Goal: Task Accomplishment & Management: Manage account settings

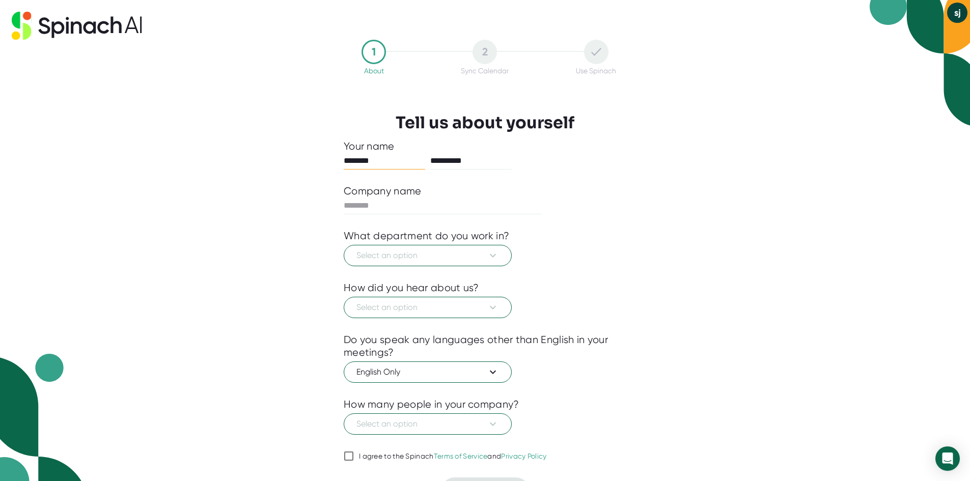
click at [498, 244] on div "Select an option" at bounding box center [485, 254] width 283 height 24
click at [500, 255] on button "Select an option" at bounding box center [428, 255] width 168 height 21
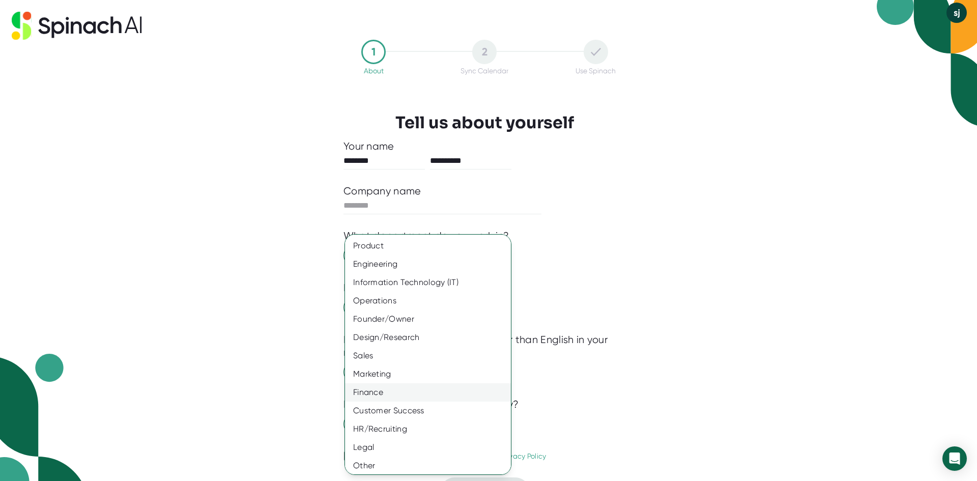
click at [432, 388] on div "Finance" at bounding box center [432, 392] width 174 height 18
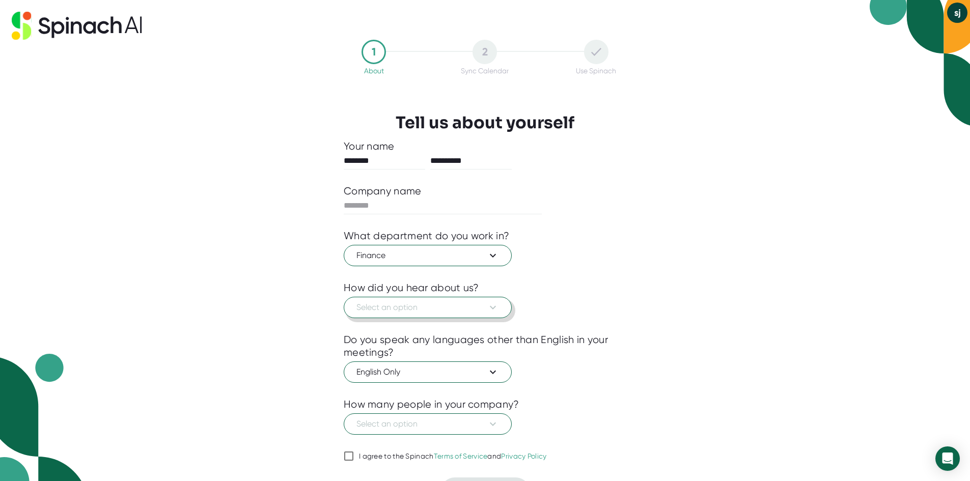
click at [501, 307] on button "Select an option" at bounding box center [428, 307] width 168 height 21
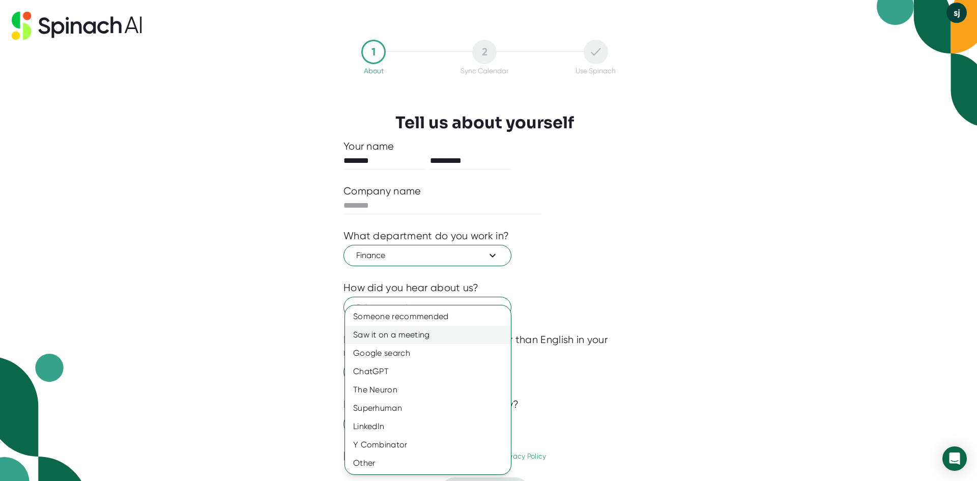
click at [460, 332] on div "Saw it on a meeting" at bounding box center [428, 335] width 166 height 18
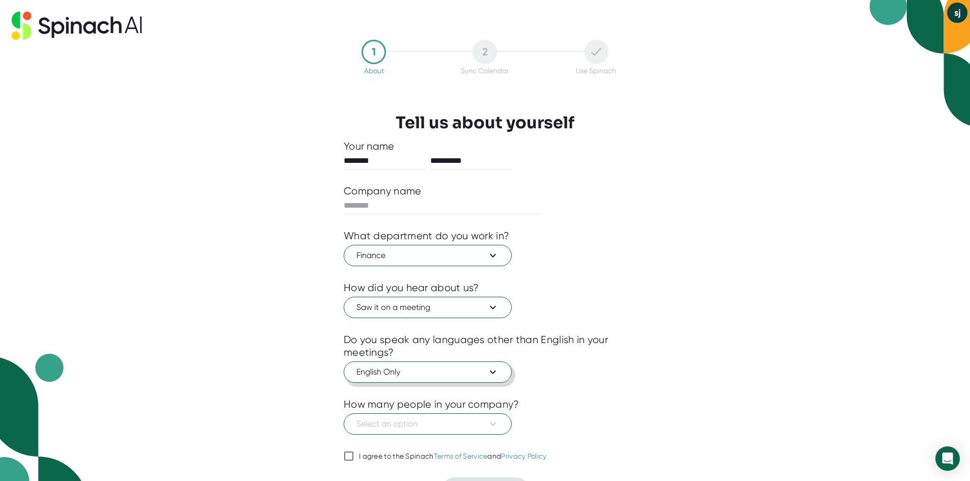
click at [479, 375] on span "English Only" at bounding box center [427, 372] width 143 height 12
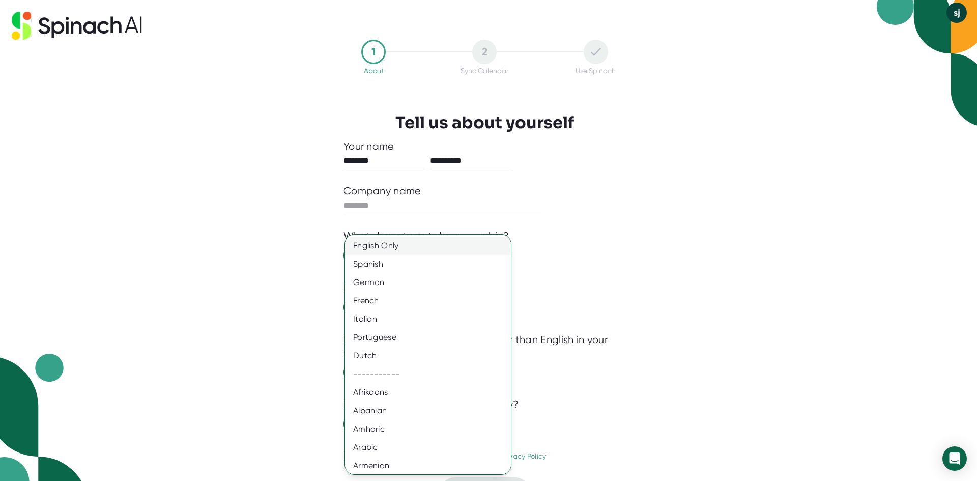
click at [451, 242] on div "English Only" at bounding box center [432, 246] width 174 height 18
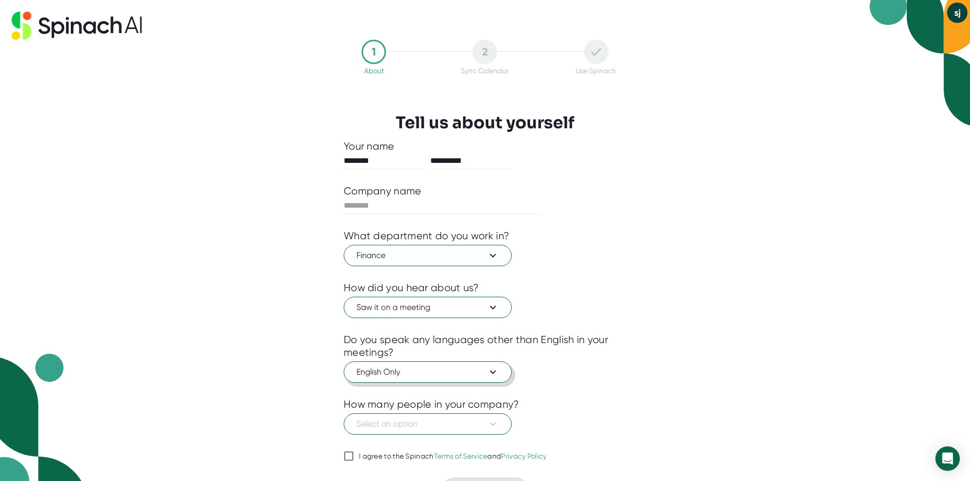
click at [479, 378] on span "English Only" at bounding box center [427, 372] width 143 height 12
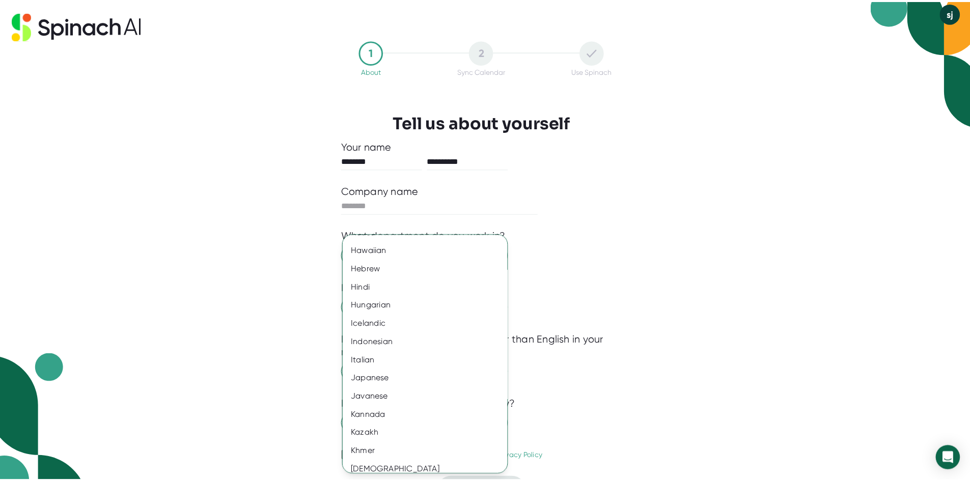
scroll to position [933, 0]
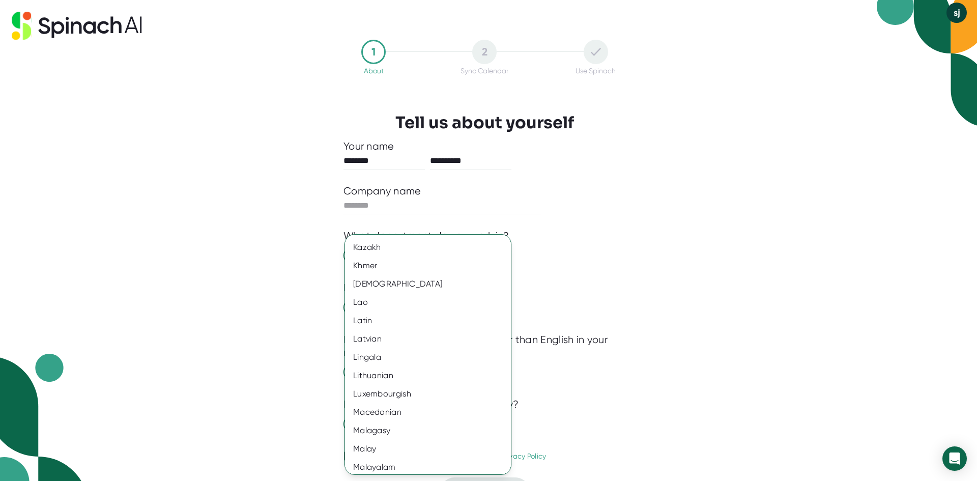
click at [661, 341] on div at bounding box center [488, 240] width 977 height 481
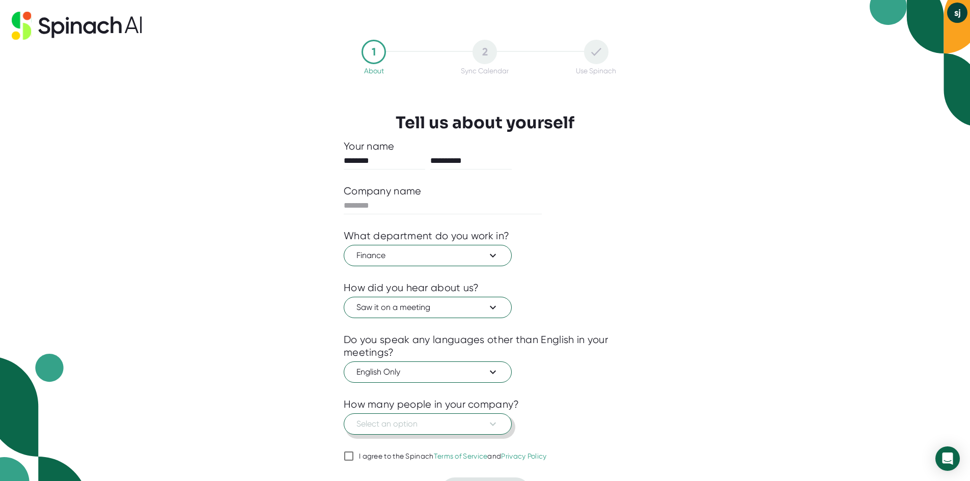
click at [457, 430] on span "Select an option" at bounding box center [427, 424] width 143 height 12
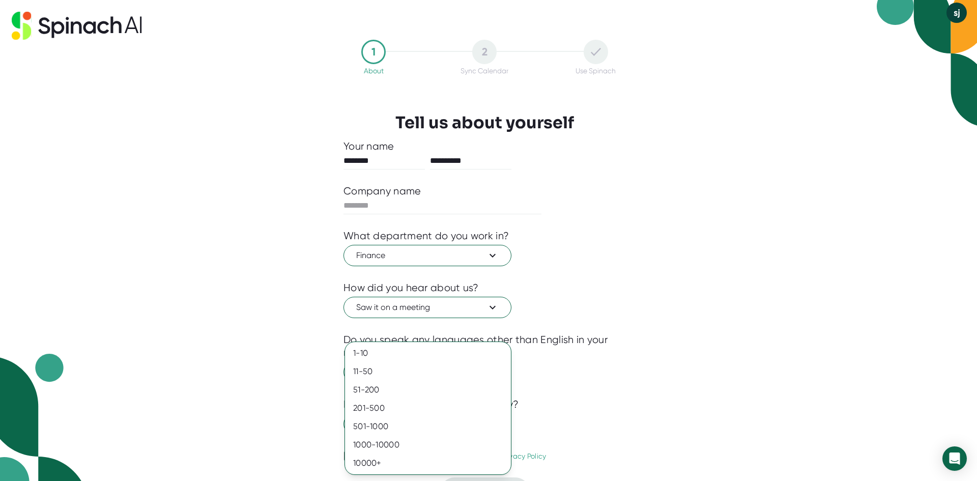
click at [439, 342] on ul "1-10 11-50 [PHONE_NUMBER] [PHONE_NUMBER] 10000+" at bounding box center [428, 408] width 166 height 132
click at [430, 352] on div "1-10" at bounding box center [428, 353] width 166 height 18
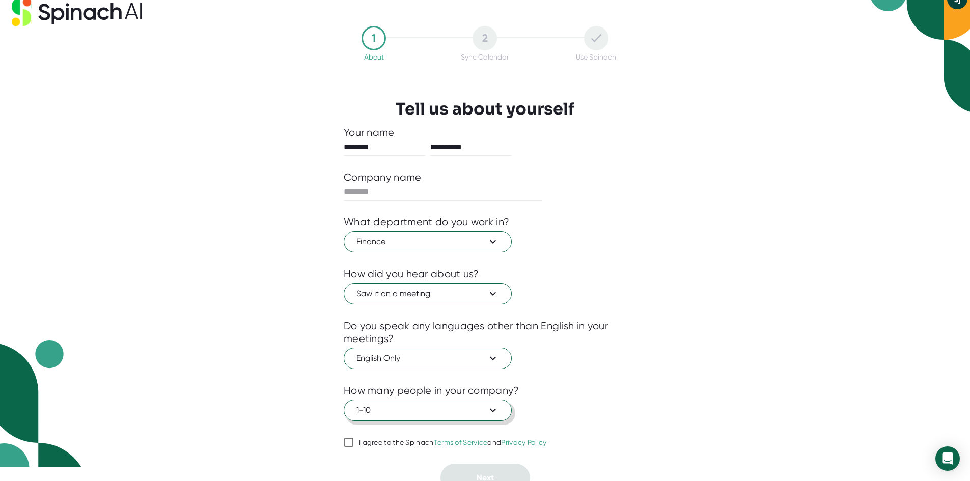
scroll to position [25, 0]
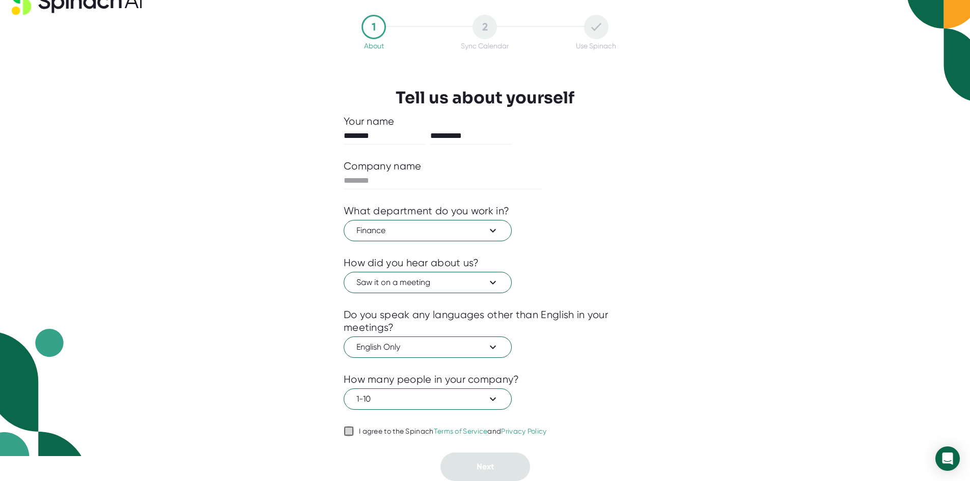
click at [353, 429] on input "I agree to the Spinach Terms of Service and Privacy Policy" at bounding box center [349, 431] width 10 height 12
checkbox input "true"
click at [427, 190] on div at bounding box center [485, 196] width 283 height 15
click at [423, 184] on input "text" at bounding box center [443, 181] width 198 height 16
drag, startPoint x: 401, startPoint y: 184, endPoint x: 331, endPoint y: 187, distance: 69.8
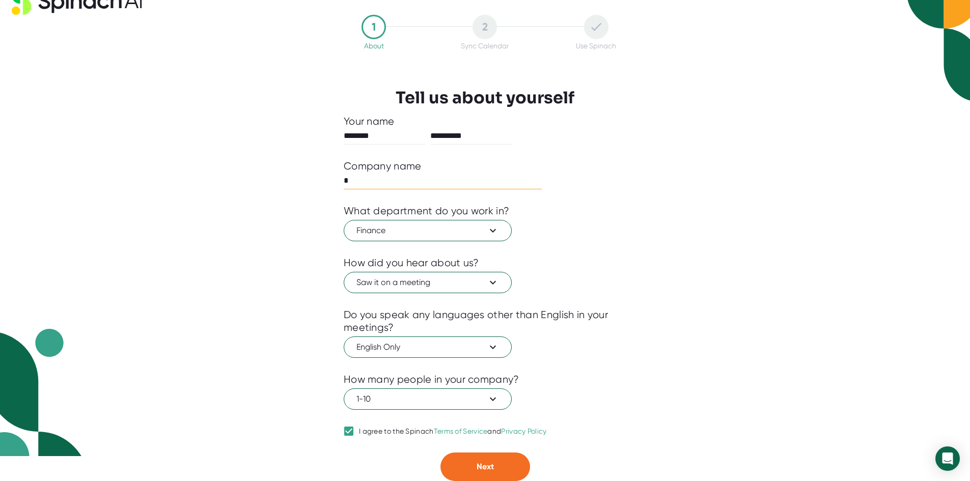
click at [331, 187] on div "**********" at bounding box center [484, 248] width 333 height 466
type input "**********"
click at [511, 460] on button "Next" at bounding box center [485, 467] width 90 height 29
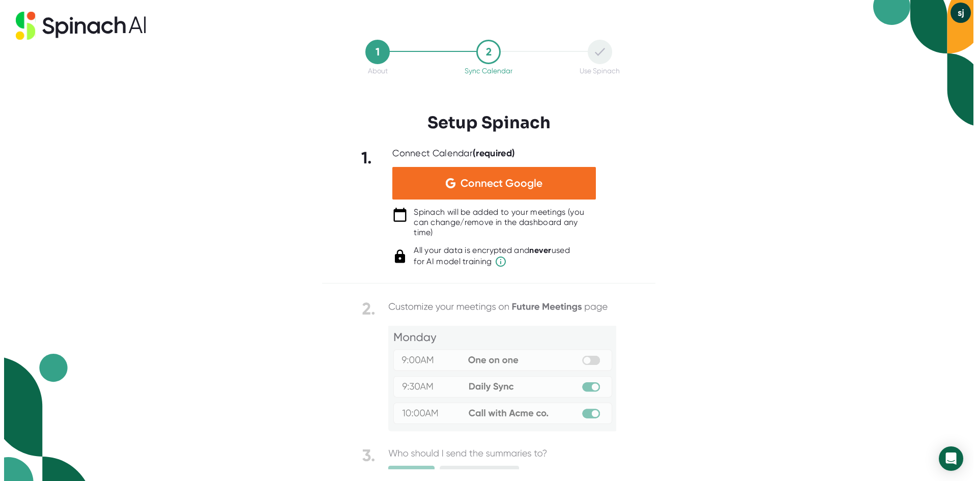
scroll to position [0, 0]
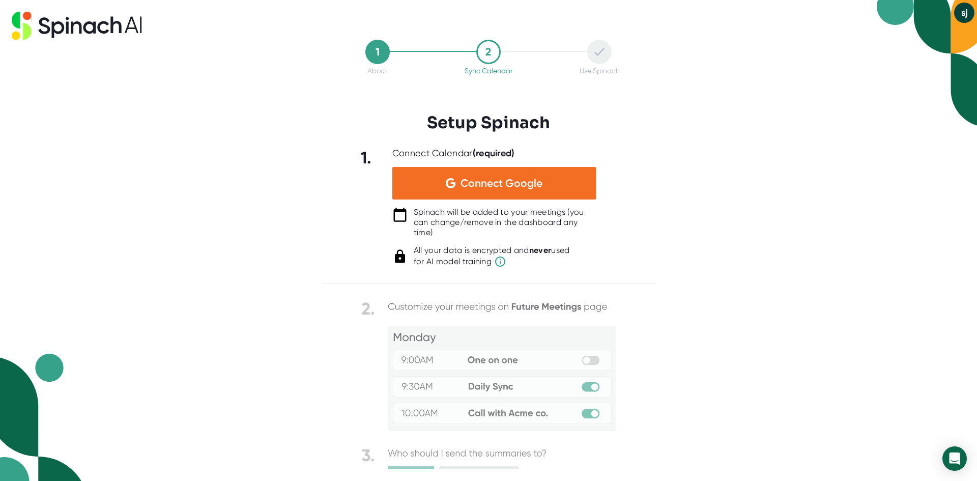
click at [442, 346] on img at bounding box center [488, 402] width 255 height 207
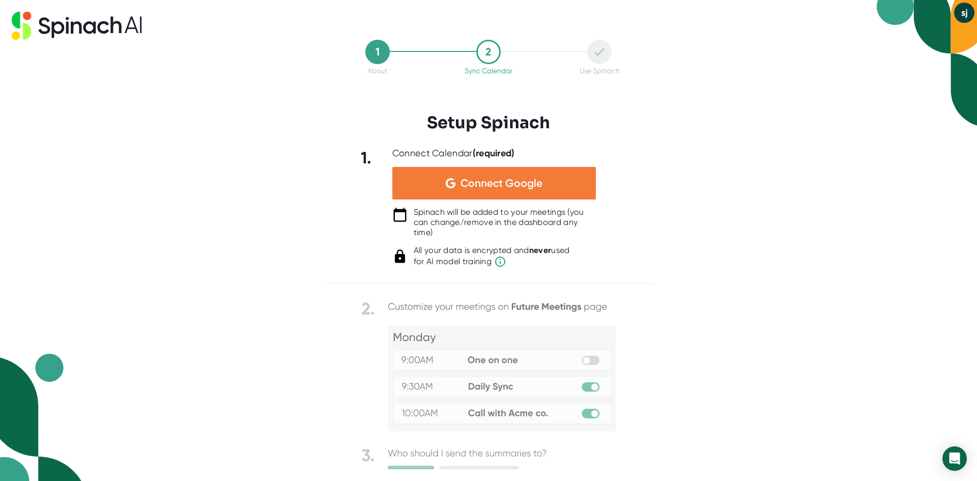
click at [514, 190] on div "Connect Google" at bounding box center [495, 183] width 204 height 33
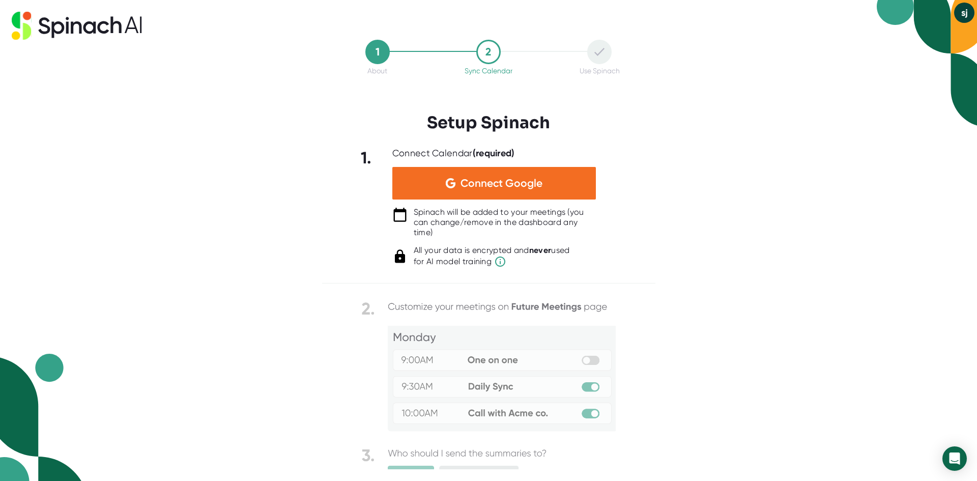
click at [767, 306] on div "1 About 2 Sync Calendar Use Spinach Setup Spinach 1. Connect Calendar (required…" at bounding box center [488, 240] width 977 height 481
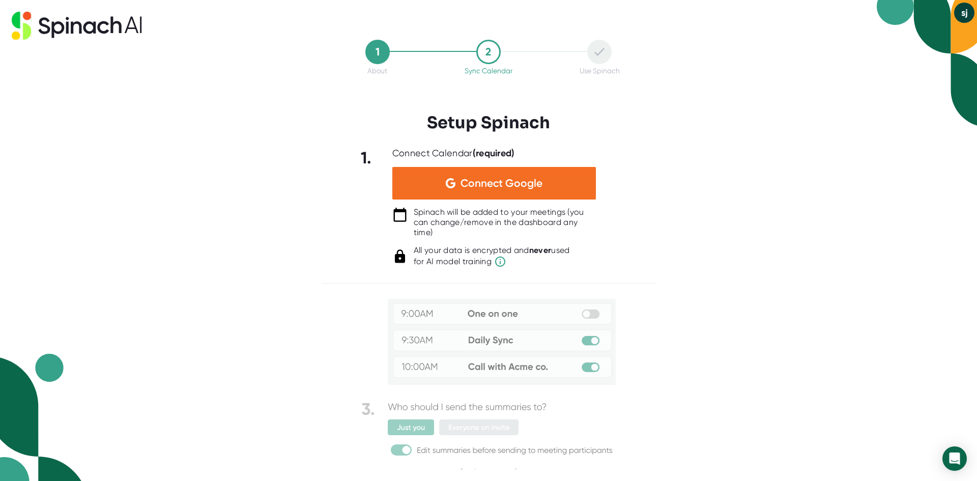
scroll to position [65, 0]
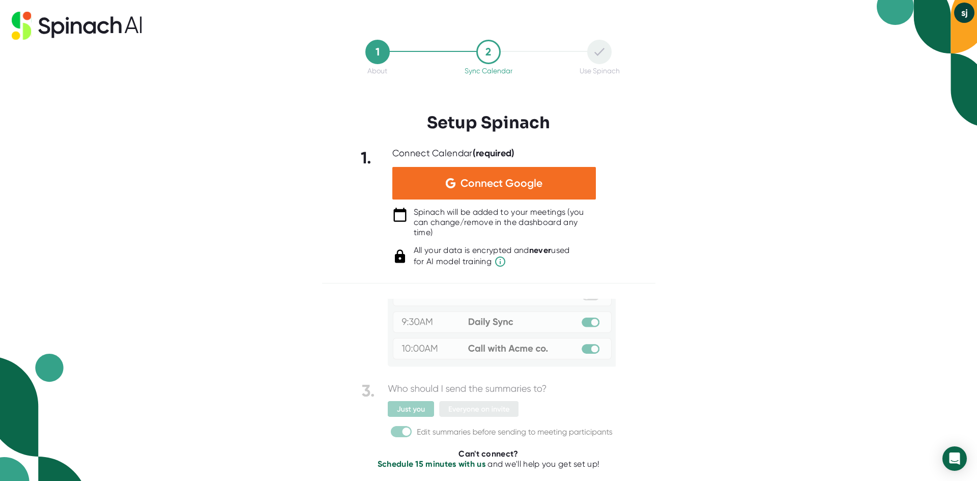
click at [408, 405] on img at bounding box center [488, 337] width 255 height 207
click at [413, 414] on img at bounding box center [488, 337] width 255 height 207
click at [390, 435] on img at bounding box center [488, 337] width 255 height 207
click at [474, 406] on img at bounding box center [488, 337] width 255 height 207
click at [601, 46] on div at bounding box center [599, 52] width 24 height 24
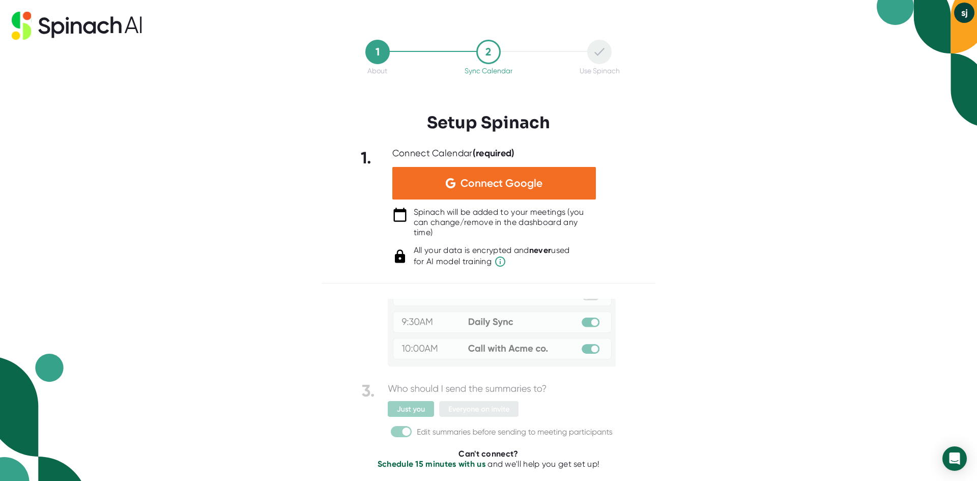
click at [488, 51] on div "2" at bounding box center [489, 52] width 24 height 24
click at [502, 70] on div "Sync Calendar" at bounding box center [489, 71] width 48 height 8
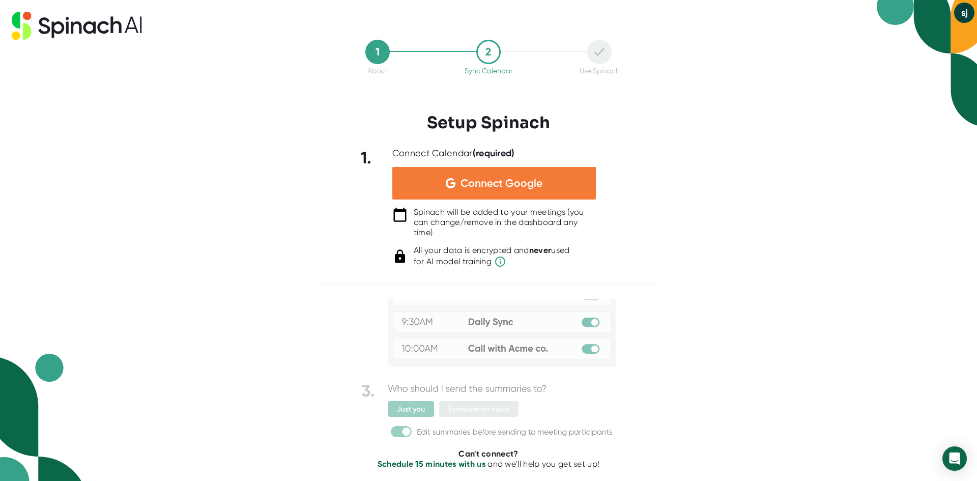
click at [525, 180] on span "Connect Google" at bounding box center [502, 183] width 82 height 10
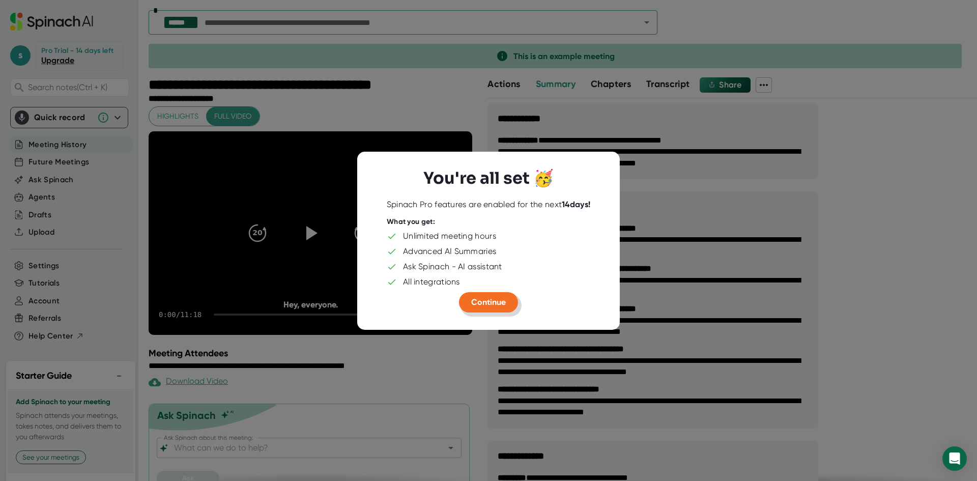
click at [503, 303] on span "Continue" at bounding box center [488, 302] width 35 height 10
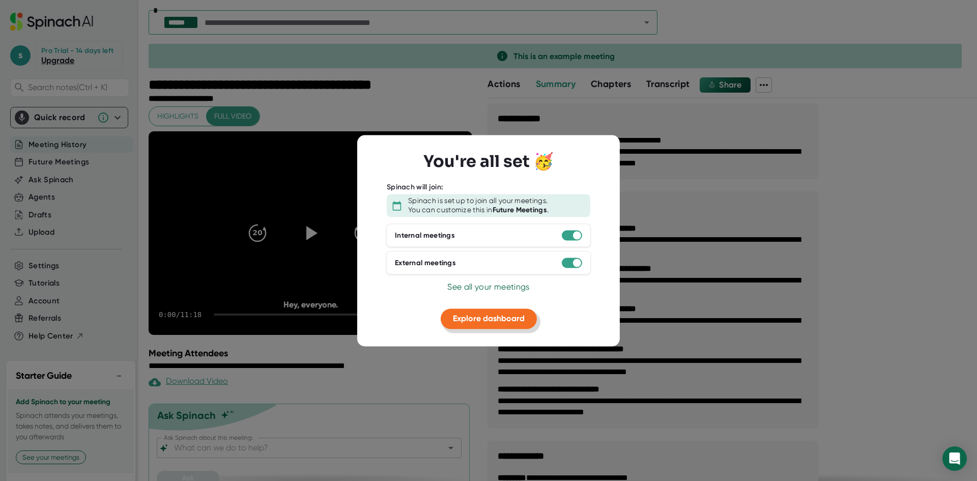
click at [506, 324] on button "Explore dashboard" at bounding box center [489, 319] width 96 height 20
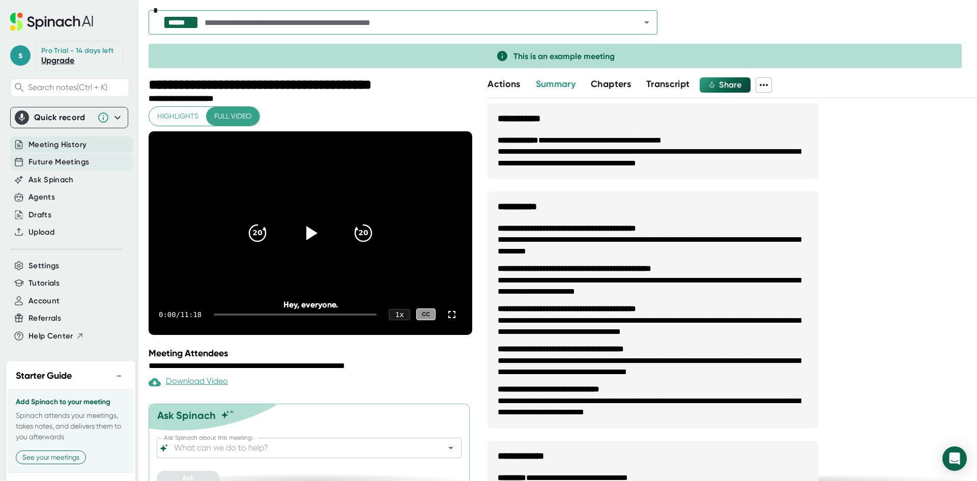
click at [75, 168] on span "Future Meetings" at bounding box center [59, 162] width 61 height 12
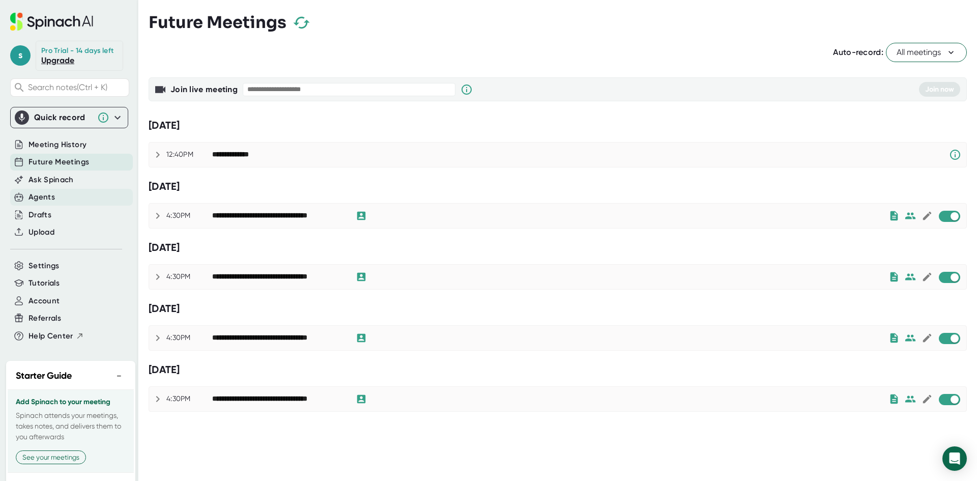
click at [58, 206] on div "Agents" at bounding box center [71, 197] width 123 height 17
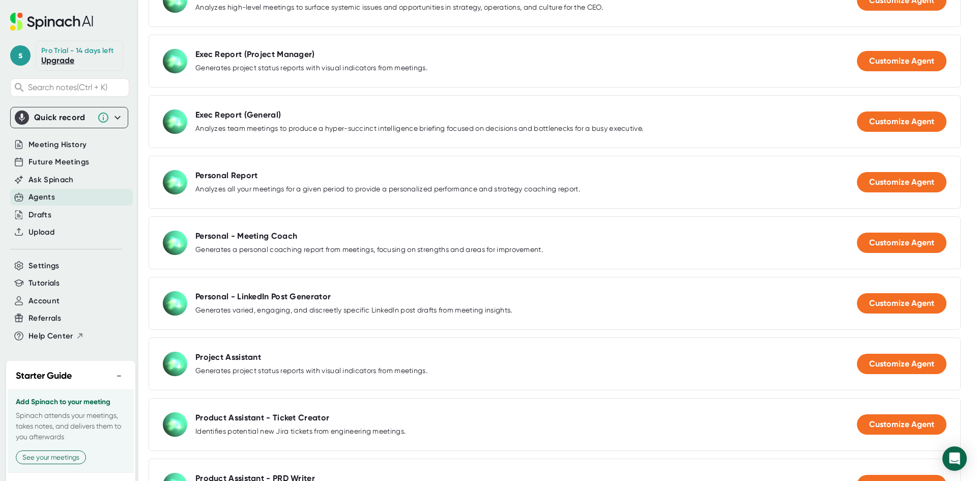
scroll to position [239, 0]
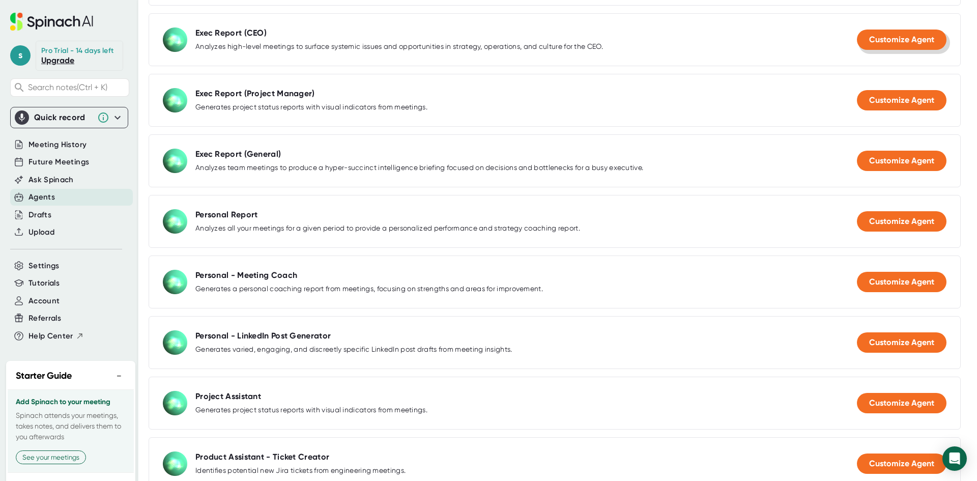
click at [891, 42] on span "Customize Agent" at bounding box center [902, 40] width 65 height 10
select select "15:00"
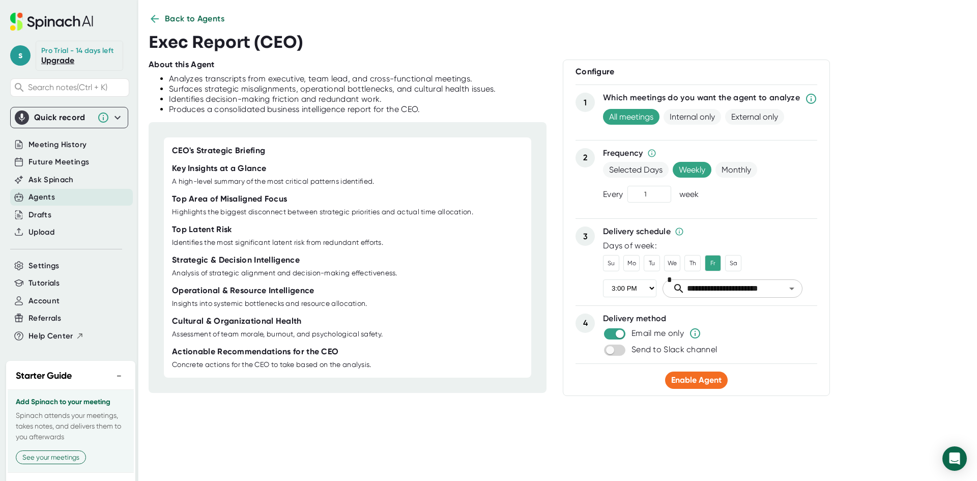
scroll to position [12, 0]
click at [689, 381] on span "Enable Agent" at bounding box center [696, 380] width 50 height 10
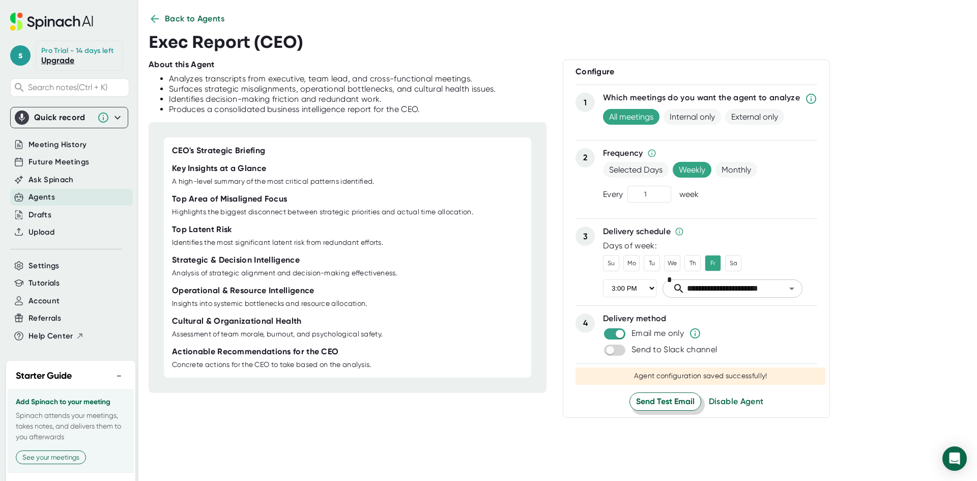
click at [662, 394] on button "Send Test Email" at bounding box center [666, 402] width 72 height 18
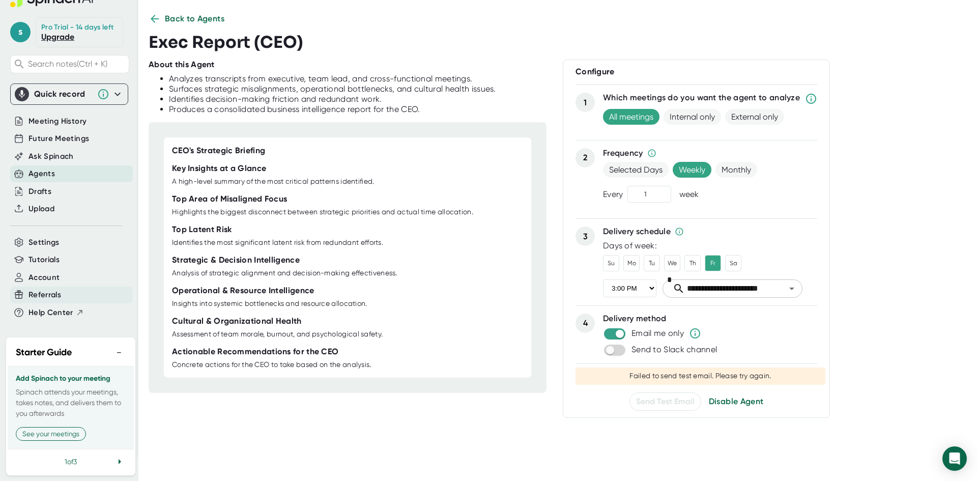
scroll to position [0, 0]
